Goal: Information Seeking & Learning: Find specific fact

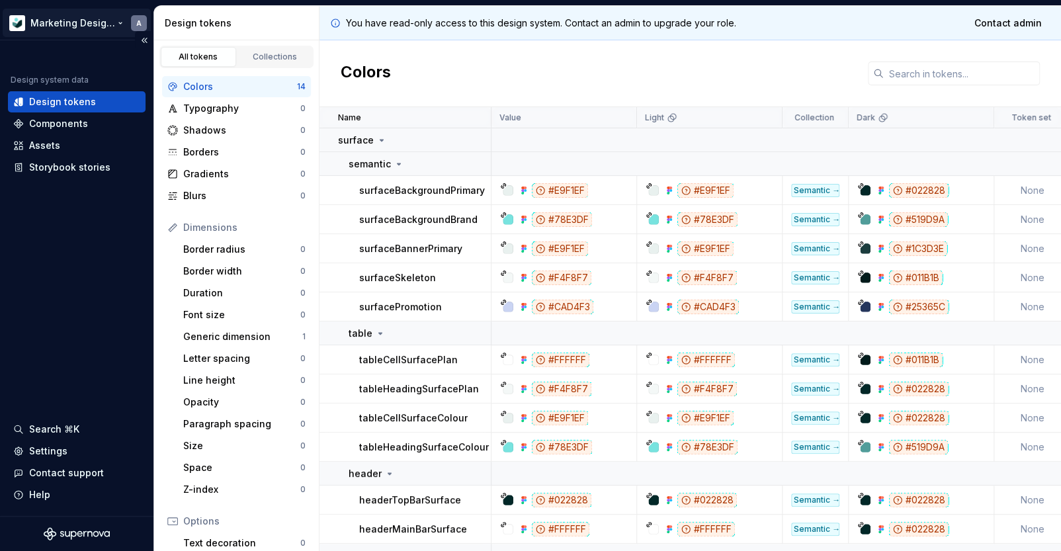
click at [83, 25] on html "Marketing Design System A Design system data Design tokens Components Assets St…" at bounding box center [530, 275] width 1061 height 551
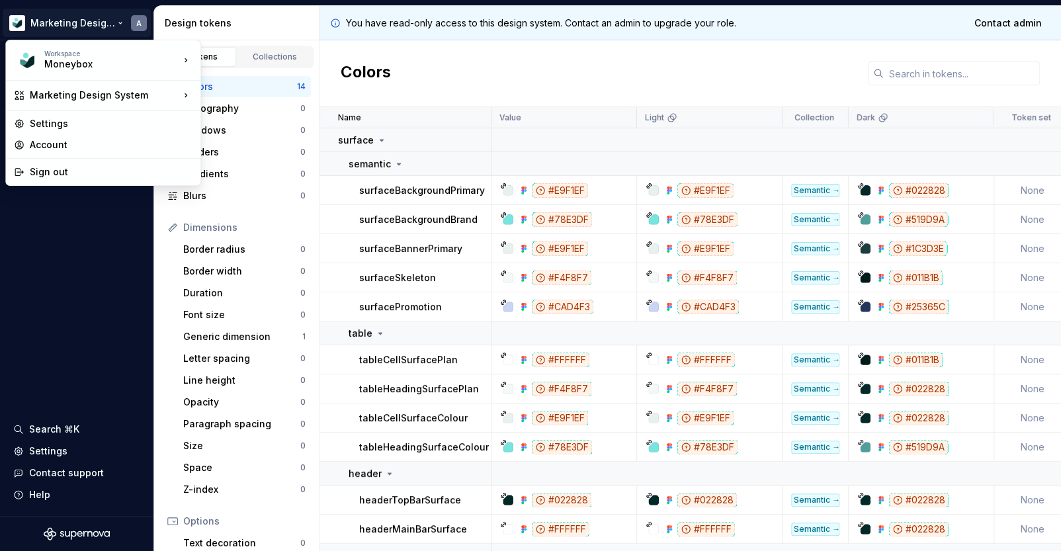
click at [441, 60] on html "Marketing Design System A Design system data Design tokens Components Assets St…" at bounding box center [530, 275] width 1061 height 551
click at [62, 29] on html "Marketing Design System A Design system data Design tokens Components Assets St…" at bounding box center [530, 275] width 1061 height 551
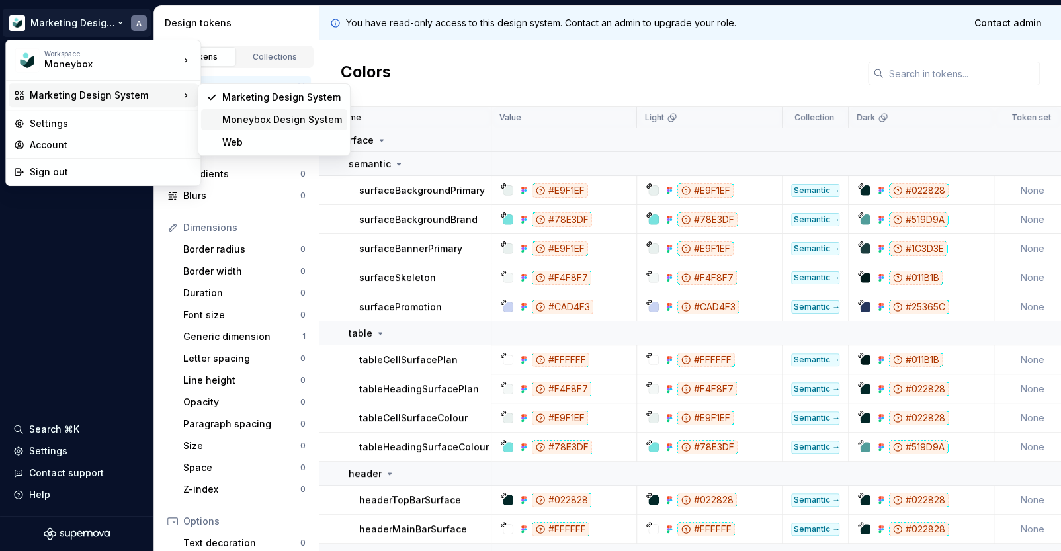
click at [274, 116] on div "Moneybox Design System" at bounding box center [282, 119] width 120 height 13
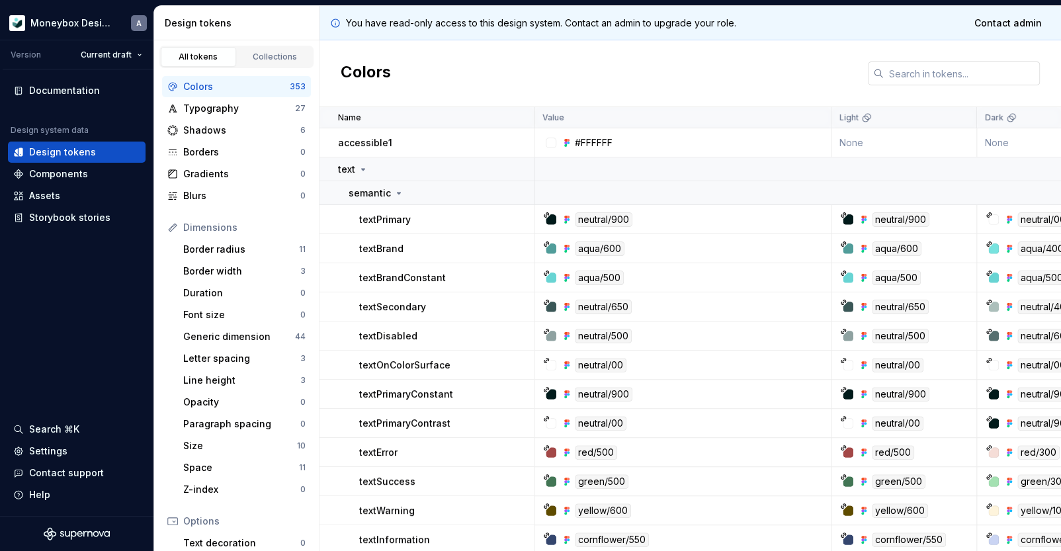
click at [906, 75] on input "text" at bounding box center [962, 74] width 156 height 24
paste input "E0F9F8"
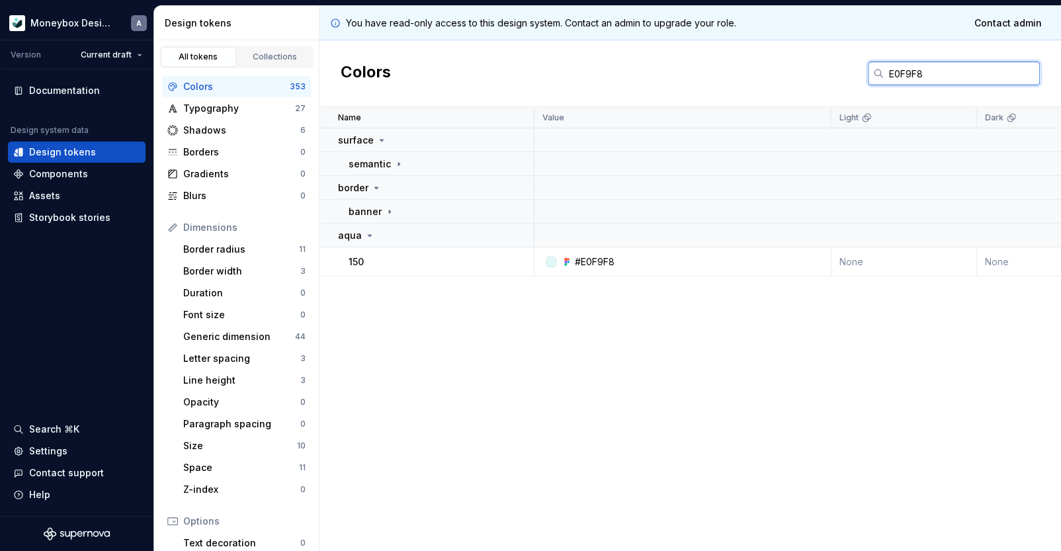
click at [956, 71] on input "E0F9F8" at bounding box center [962, 74] width 156 height 24
paste input "#E0F9F84D"
type input "#E0F9F8"
drag, startPoint x: 645, startPoint y: 437, endPoint x: 307, endPoint y: 107, distance: 472.7
click at [644, 437] on div "Name Value Light Dark Light - High contrast Dark - High contrast Collection Des…" at bounding box center [691, 329] width 742 height 444
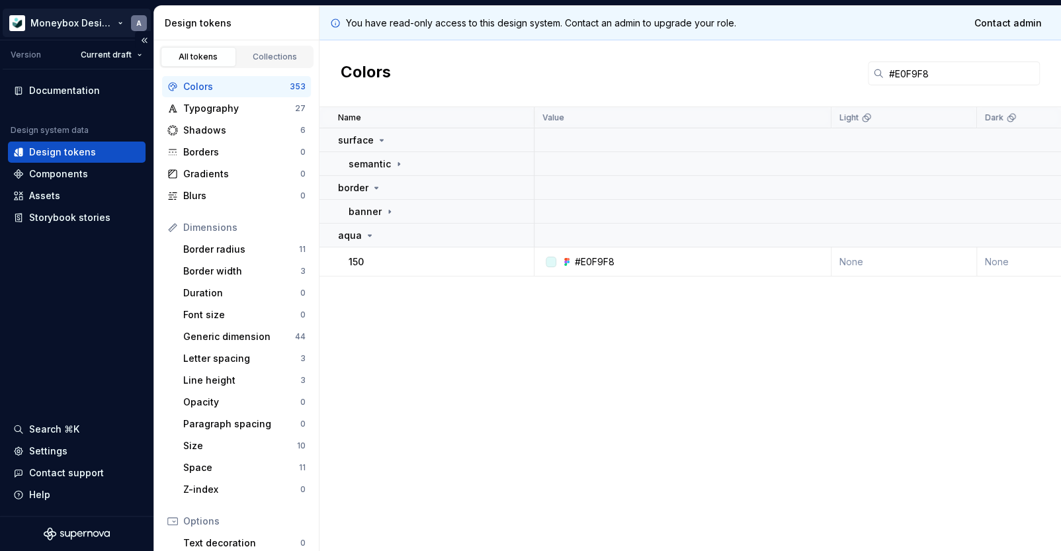
click at [107, 19] on html "Moneybox Design System A Version Current draft Documentation Design system data…" at bounding box center [530, 275] width 1061 height 551
drag, startPoint x: 631, startPoint y: 258, endPoint x: 582, endPoint y: 258, distance: 49.0
click at [582, 258] on html "Moneybox Design System A Version Current draft Documentation Design system data…" at bounding box center [530, 275] width 1061 height 551
click at [615, 261] on div "#E0F9F8" at bounding box center [686, 261] width 287 height 13
click at [602, 259] on div "#E0F9F8" at bounding box center [595, 261] width 40 height 13
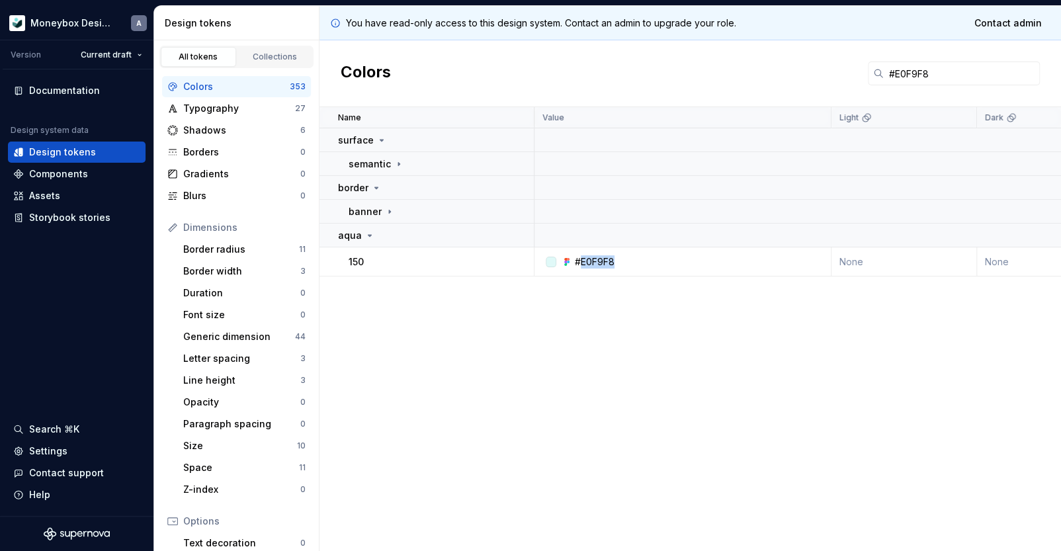
click at [602, 259] on div "#E0F9F8" at bounding box center [595, 261] width 40 height 13
copy div "E0F9F8"
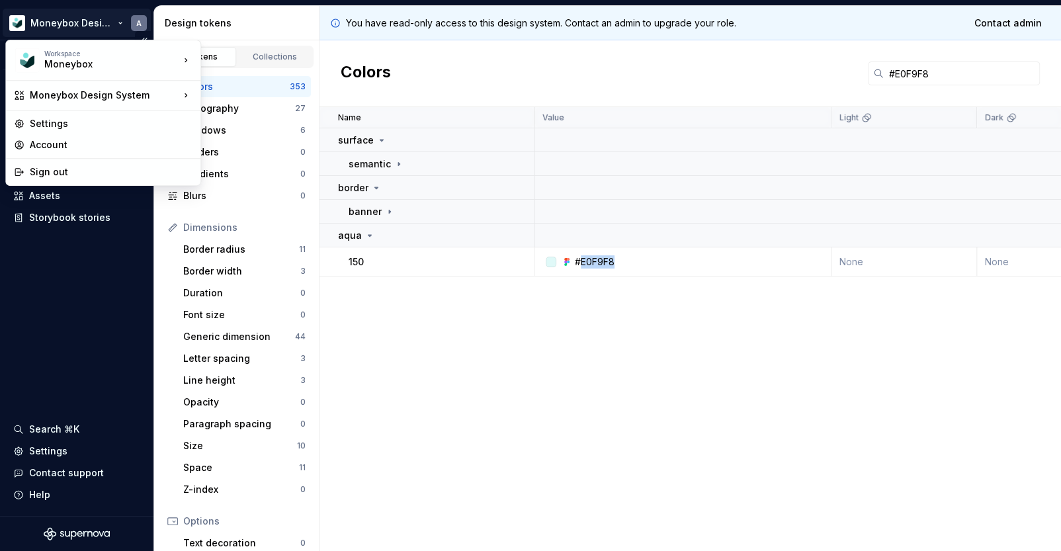
click at [109, 28] on html "Moneybox Design System A Version Current draft Documentation Design system data…" at bounding box center [530, 275] width 1061 height 551
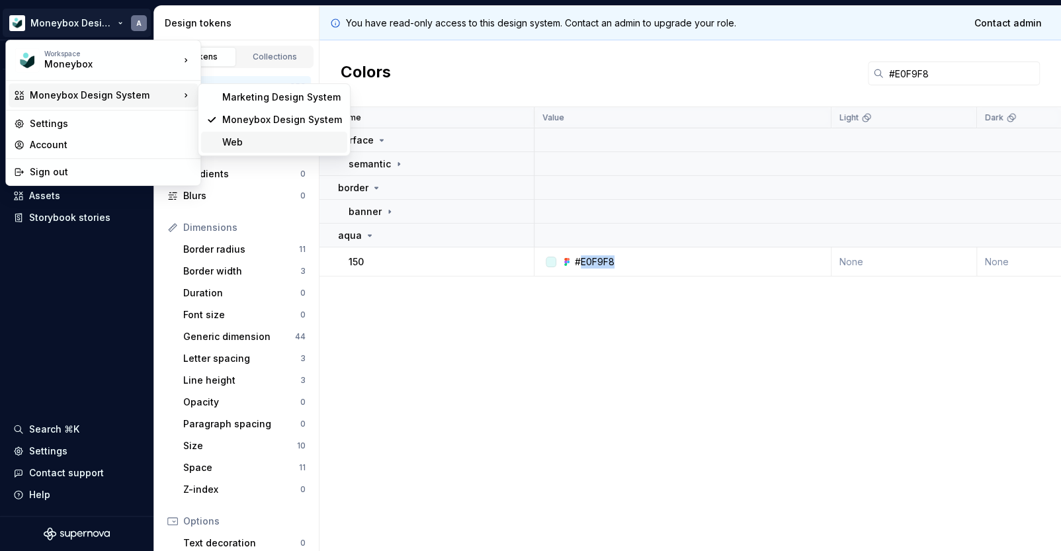
click at [255, 144] on div "Web" at bounding box center [282, 142] width 120 height 13
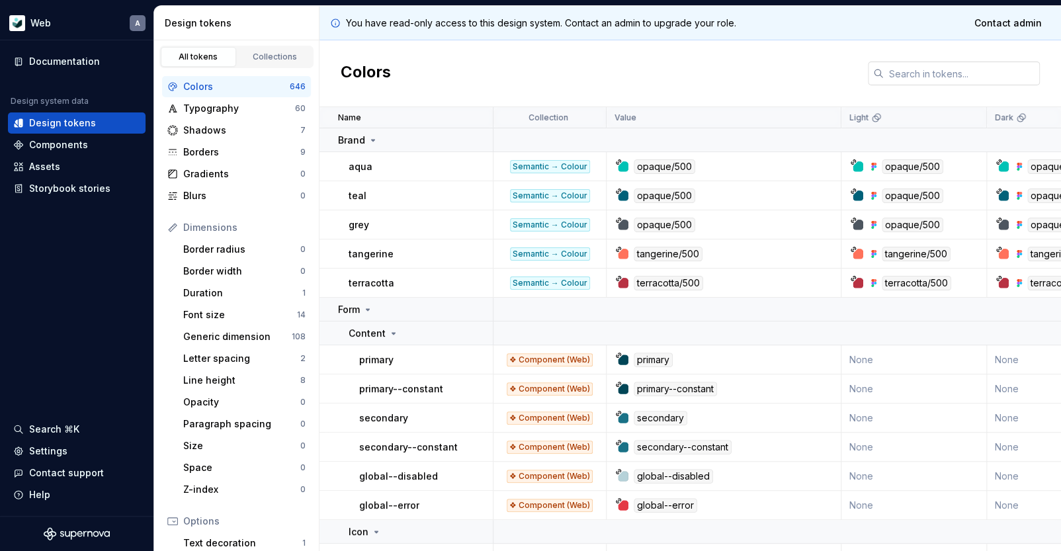
click at [922, 68] on input "text" at bounding box center [962, 74] width 156 height 24
paste input "E0F9F8"
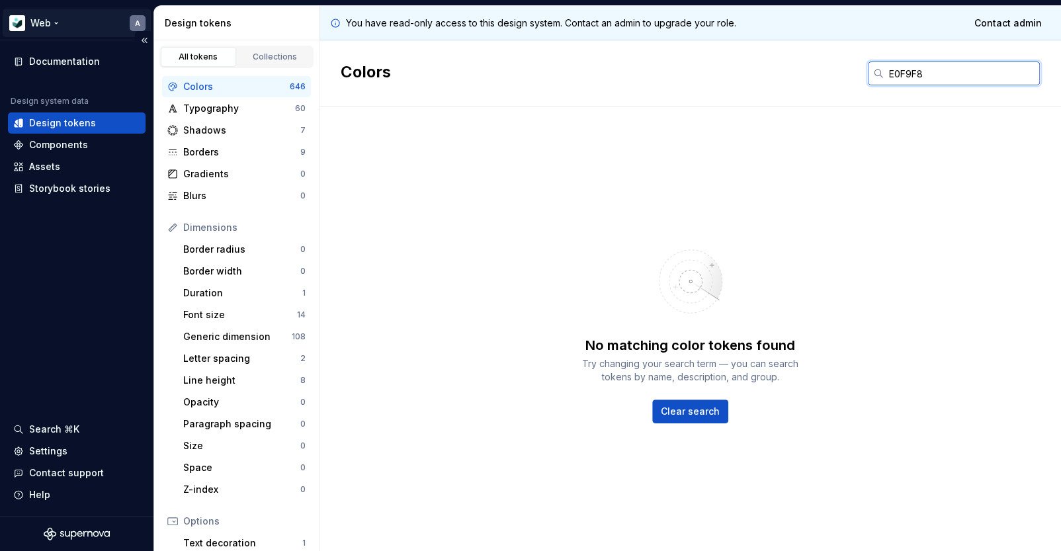
type input "E0F9F8"
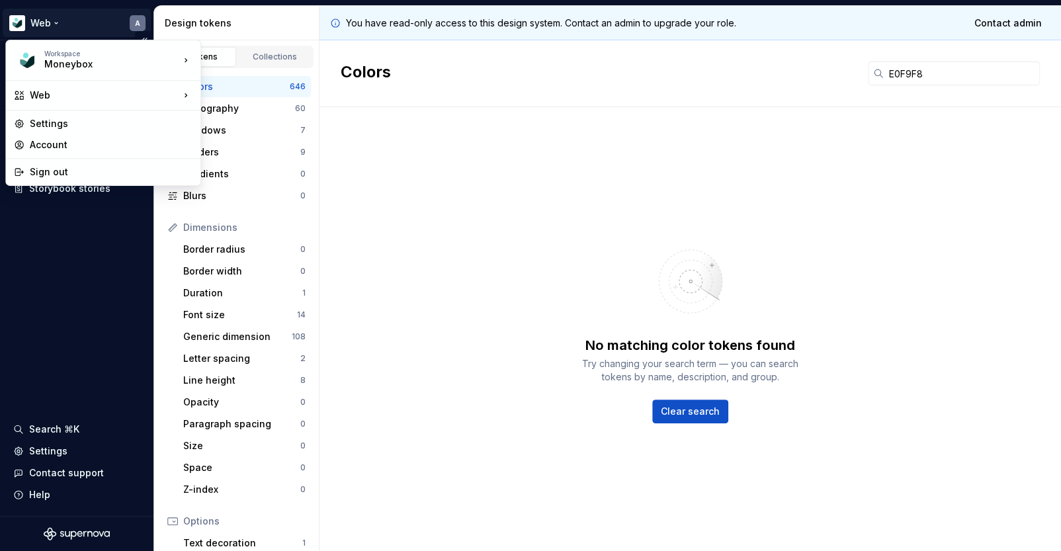
click at [58, 23] on html "Web A Documentation Design system data Design tokens Components Assets Storyboo…" at bounding box center [530, 275] width 1061 height 551
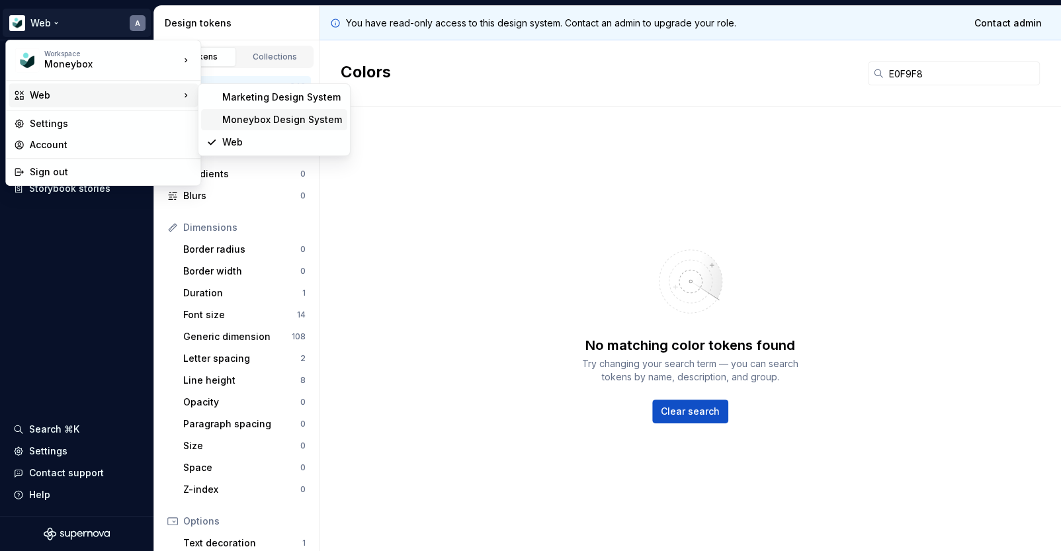
click at [233, 117] on div "Moneybox Design System" at bounding box center [282, 119] width 120 height 13
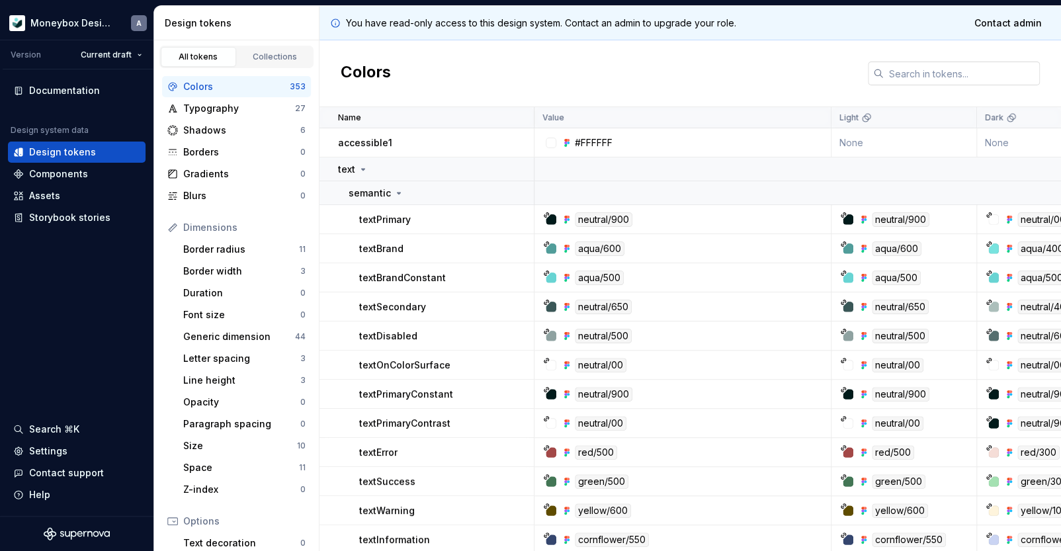
click at [906, 73] on input "text" at bounding box center [962, 74] width 156 height 24
paste input "E0F9F8"
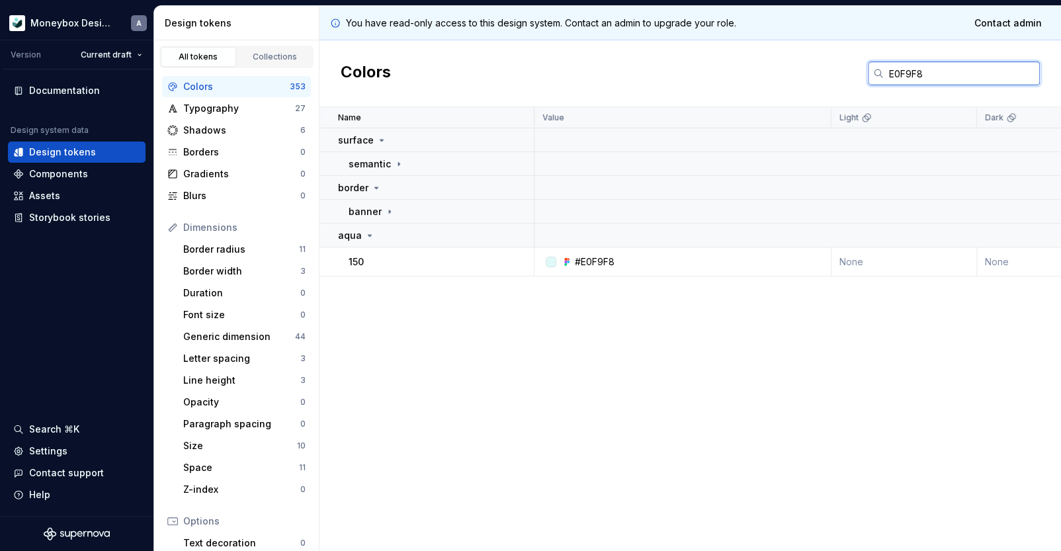
drag, startPoint x: 880, startPoint y: 76, endPoint x: 664, endPoint y: 100, distance: 216.4
click at [809, 77] on div "Colors E0F9F8" at bounding box center [691, 73] width 742 height 67
click at [625, 336] on div "Name Value Light Dark Light - High contrast Dark - High contrast Collection Des…" at bounding box center [691, 329] width 742 height 444
click at [940, 69] on input "E0F9F8" at bounding box center [962, 74] width 156 height 24
click at [747, 425] on div "Name Value Light Dark Light - High contrast Dark - High contrast Collection Des…" at bounding box center [691, 329] width 742 height 444
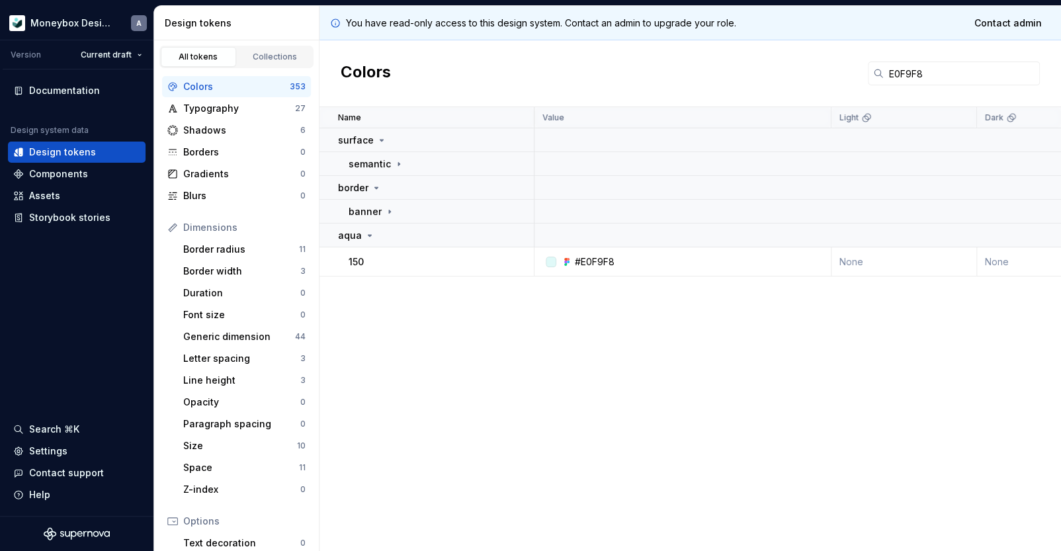
click at [678, 312] on div "Name Value Light Dark Light - High contrast Dark - High contrast Collection Des…" at bounding box center [691, 329] width 742 height 444
click at [685, 364] on div "Name Value Light Dark Light - High contrast Dark - High contrast Collection Des…" at bounding box center [691, 329] width 742 height 444
click at [669, 339] on div "Name Value Light Dark Light - High contrast Dark - High contrast Collection Des…" at bounding box center [691, 329] width 742 height 444
click at [966, 77] on input "E0F9F8" at bounding box center [962, 74] width 156 height 24
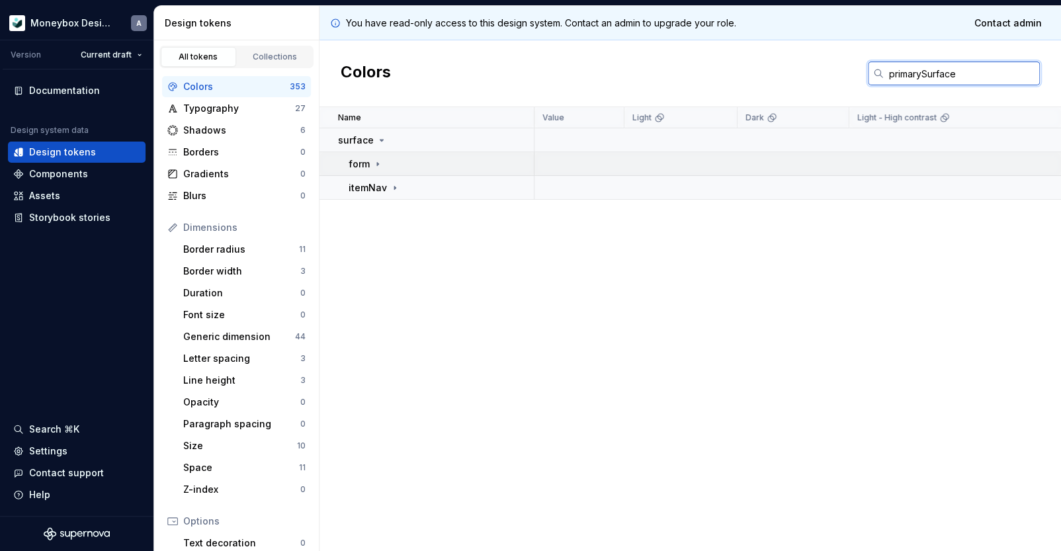
type input "primarySurface"
click at [377, 161] on icon at bounding box center [378, 164] width 11 height 11
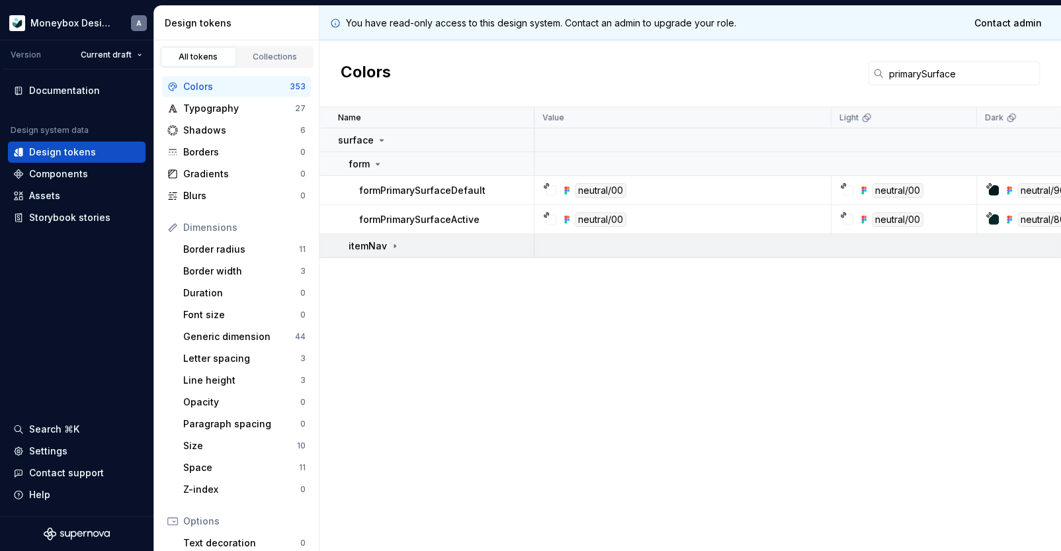
click at [395, 245] on icon at bounding box center [395, 246] width 11 height 11
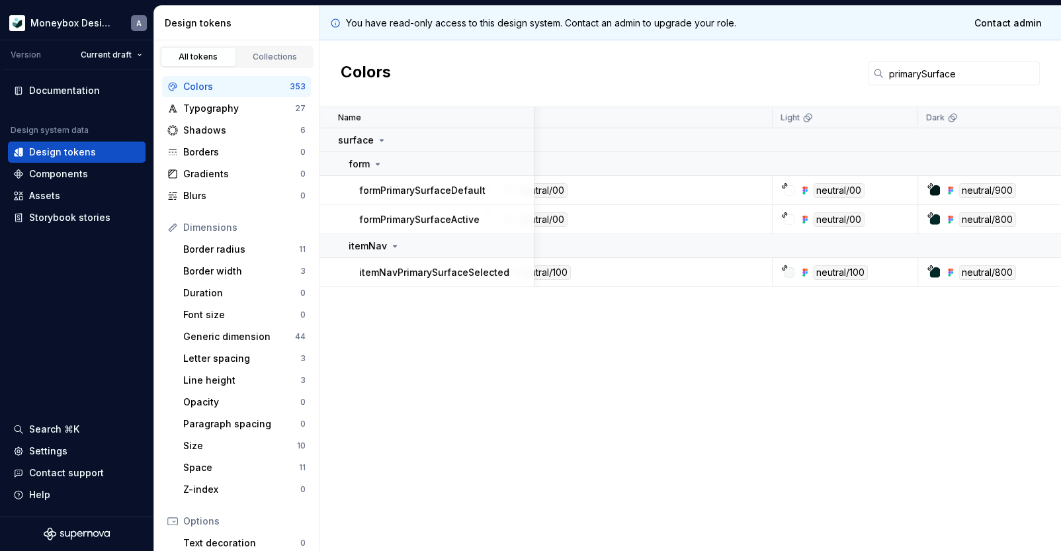
scroll to position [0, 132]
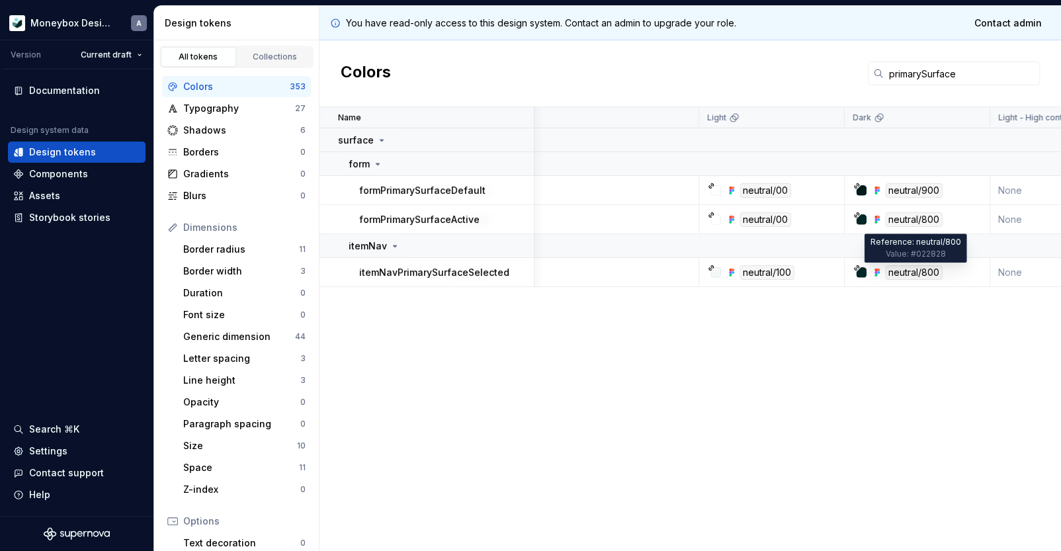
click at [928, 272] on div "neutral/800" at bounding box center [914, 272] width 58 height 15
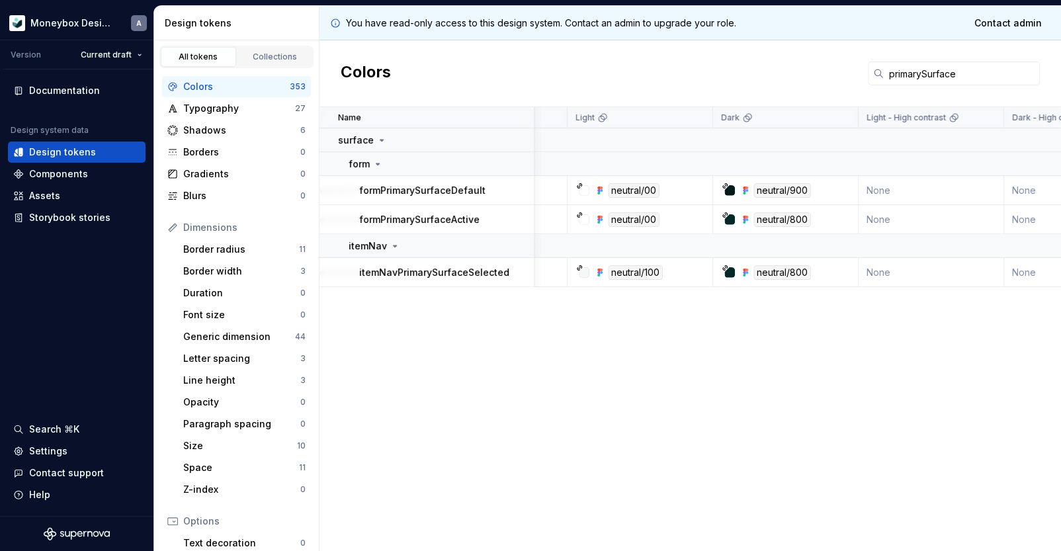
scroll to position [0, 198]
